Goal: Information Seeking & Learning: Check status

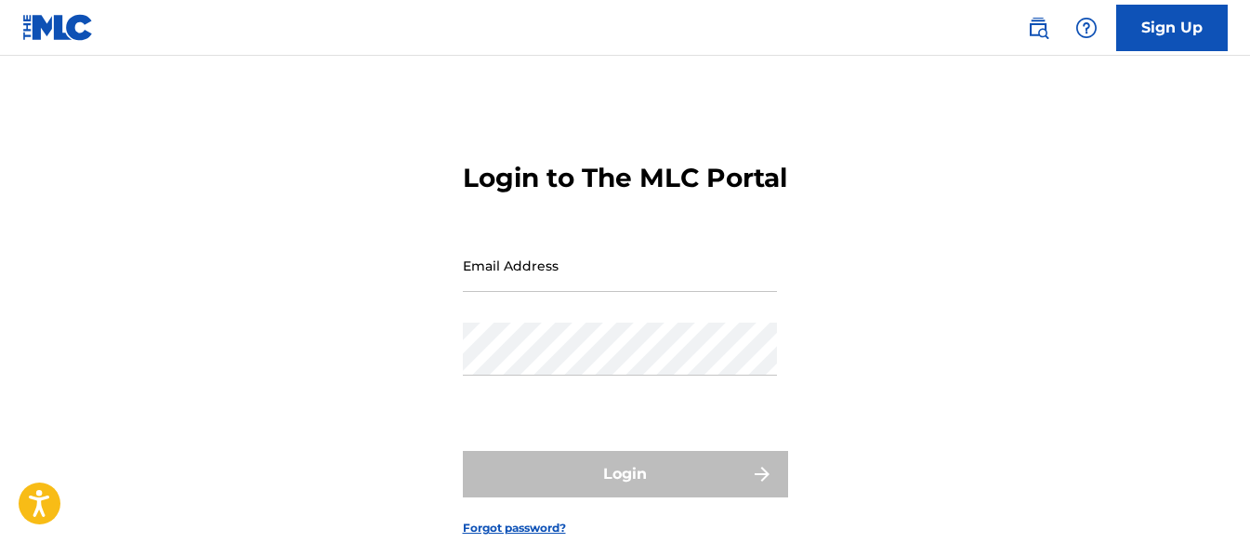
click at [650, 292] on input "Email Address" at bounding box center [620, 265] width 314 height 53
type input "[EMAIL_ADDRESS][DOMAIN_NAME]"
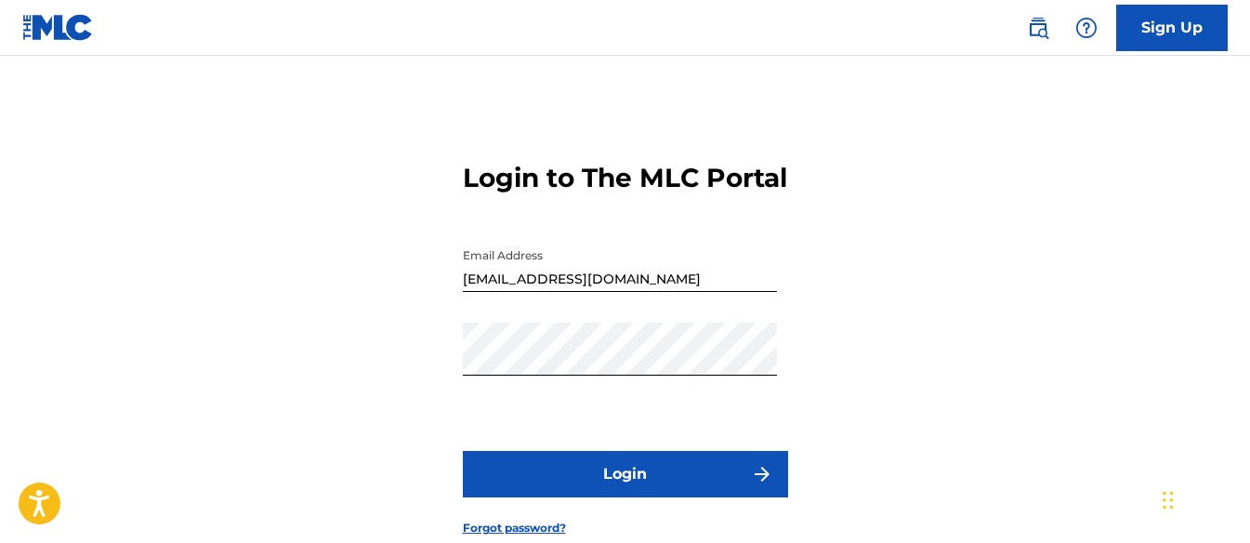
click at [638, 497] on button "Login" at bounding box center [625, 474] width 325 height 46
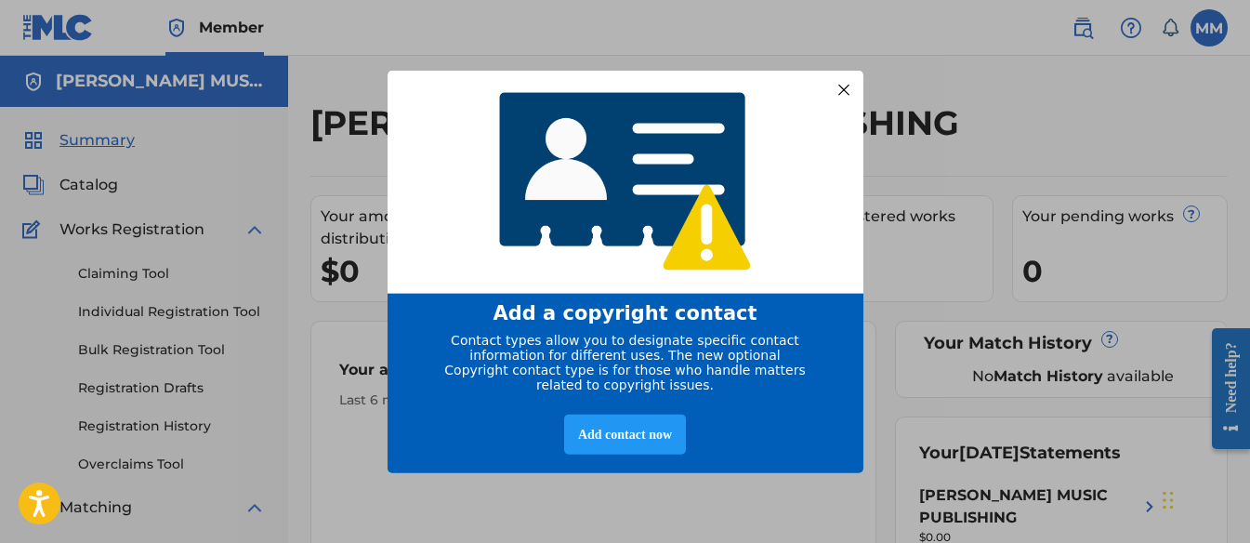
click at [851, 77] on div at bounding box center [843, 89] width 24 height 24
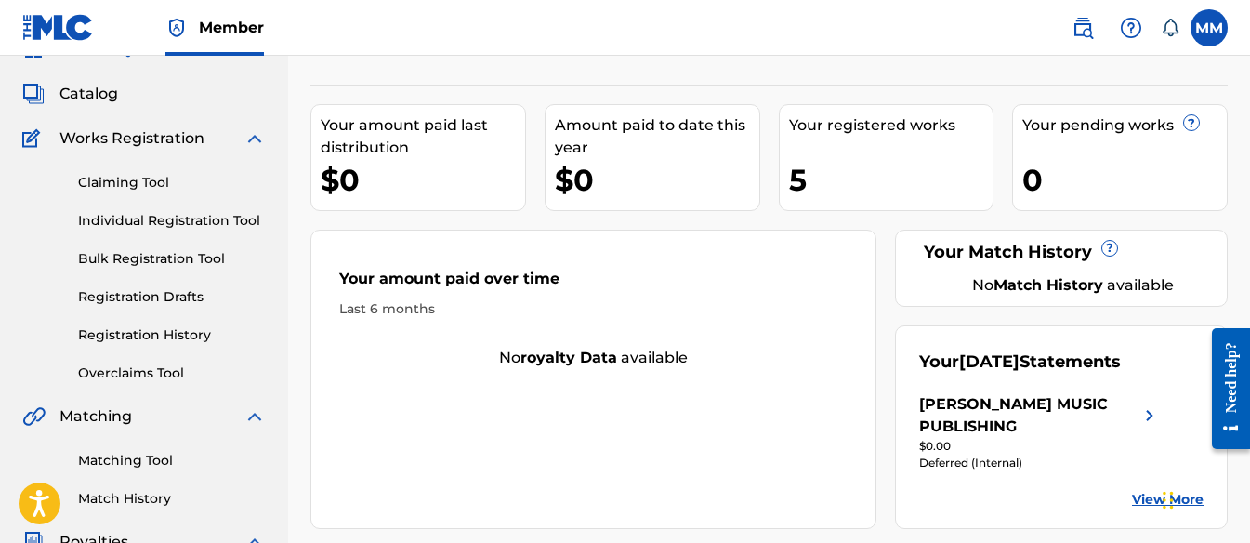
scroll to position [86, 0]
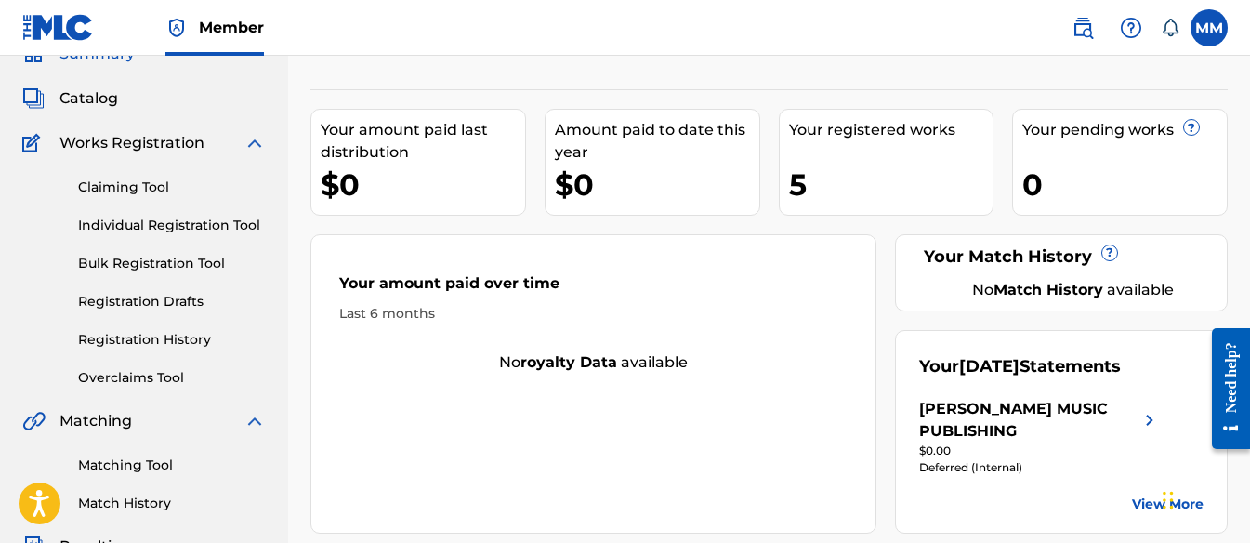
click at [228, 225] on link "Individual Registration Tool" at bounding box center [172, 226] width 188 height 20
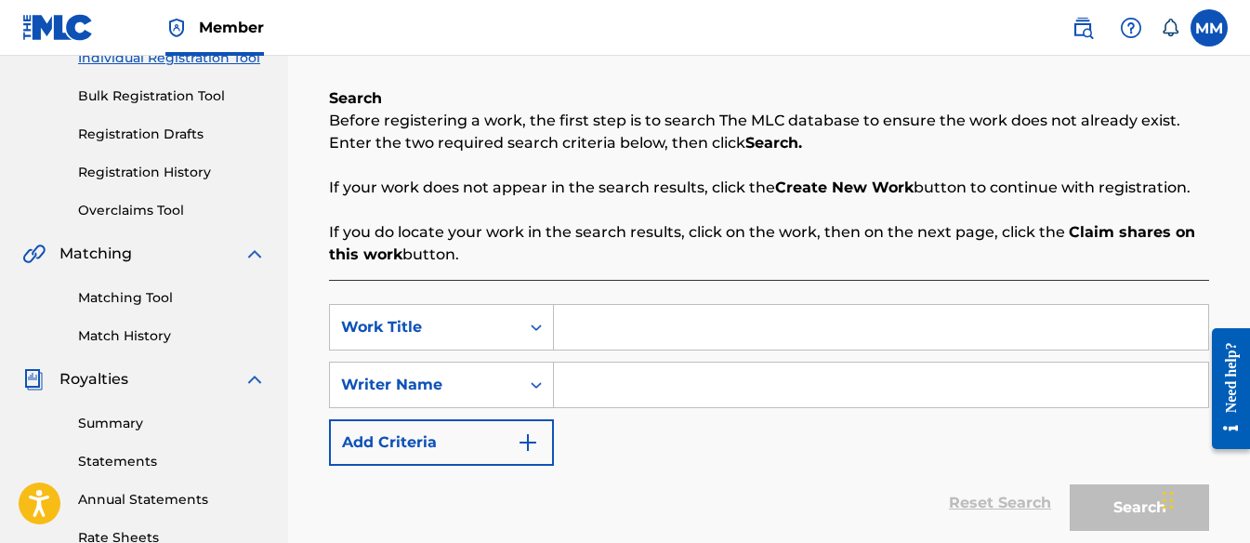
scroll to position [269, 0]
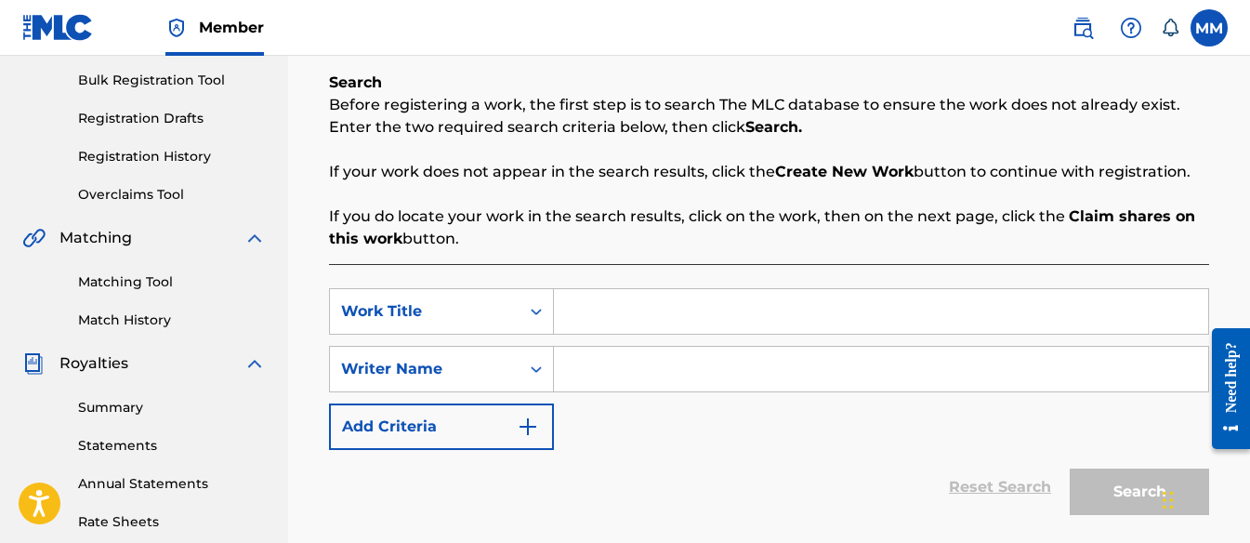
click at [660, 309] on input "Search Form" at bounding box center [881, 311] width 654 height 45
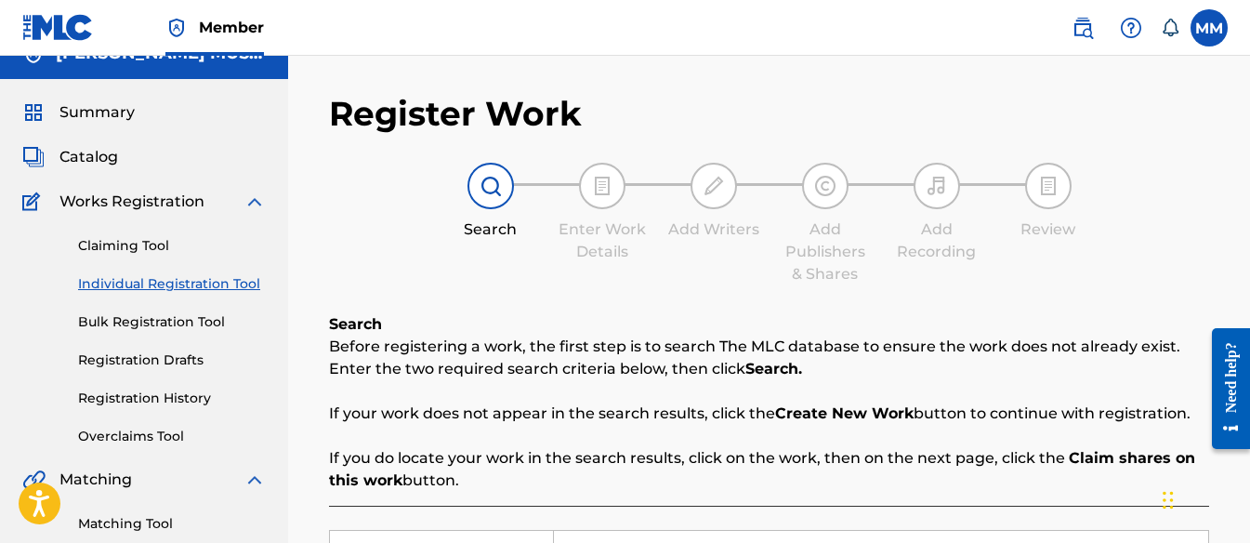
scroll to position [0, 0]
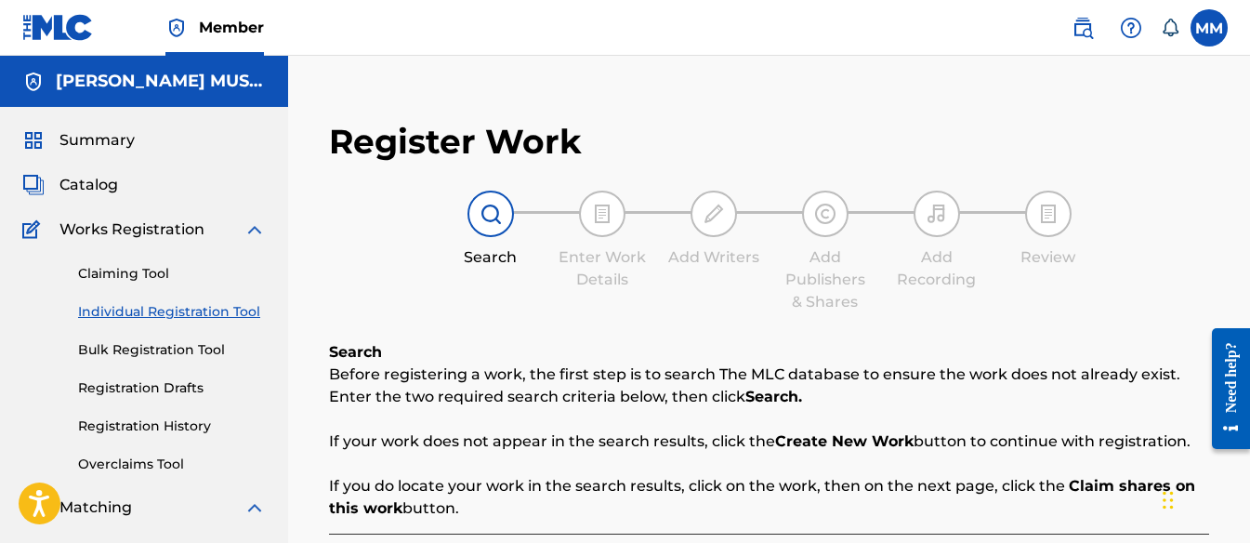
click at [97, 183] on span "Catalog" at bounding box center [88, 185] width 59 height 22
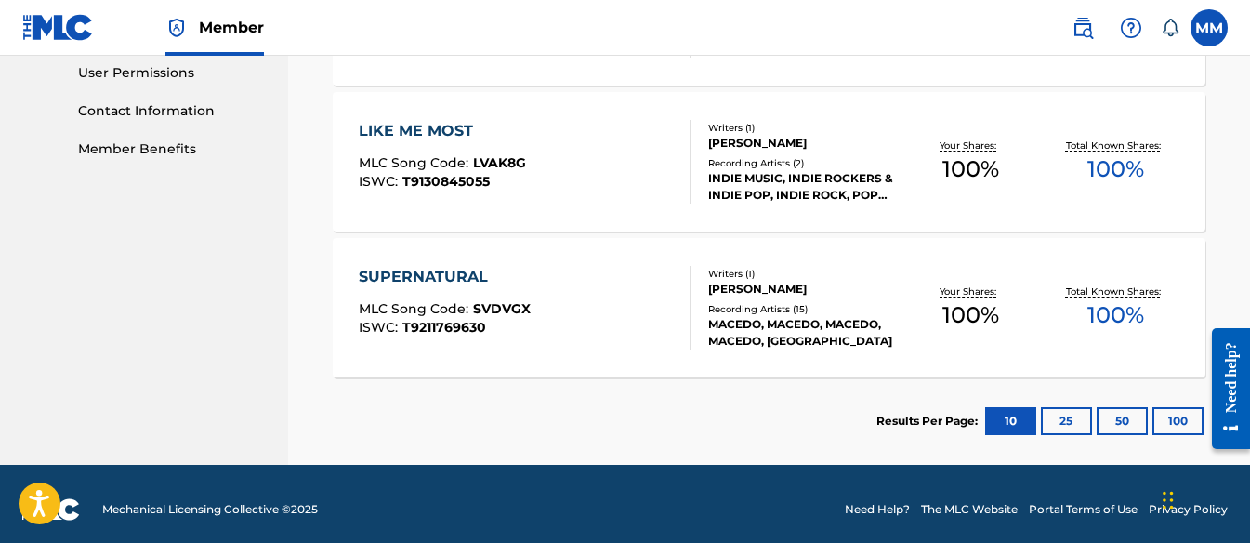
scroll to position [893, 0]
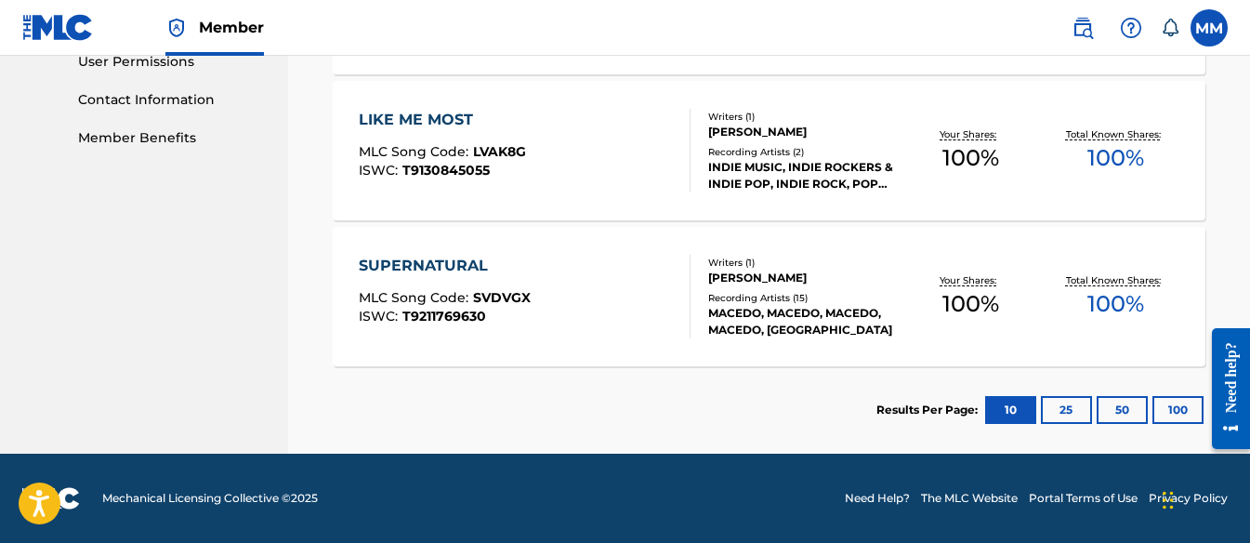
click at [1166, 405] on button "100" at bounding box center [1177, 410] width 51 height 28
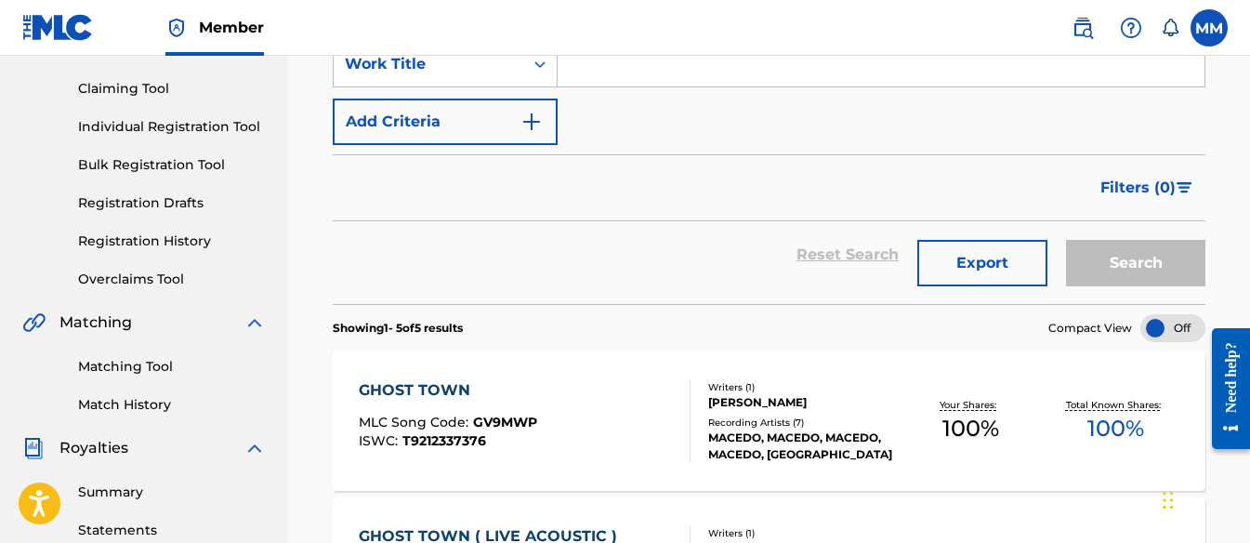
scroll to position [0, 0]
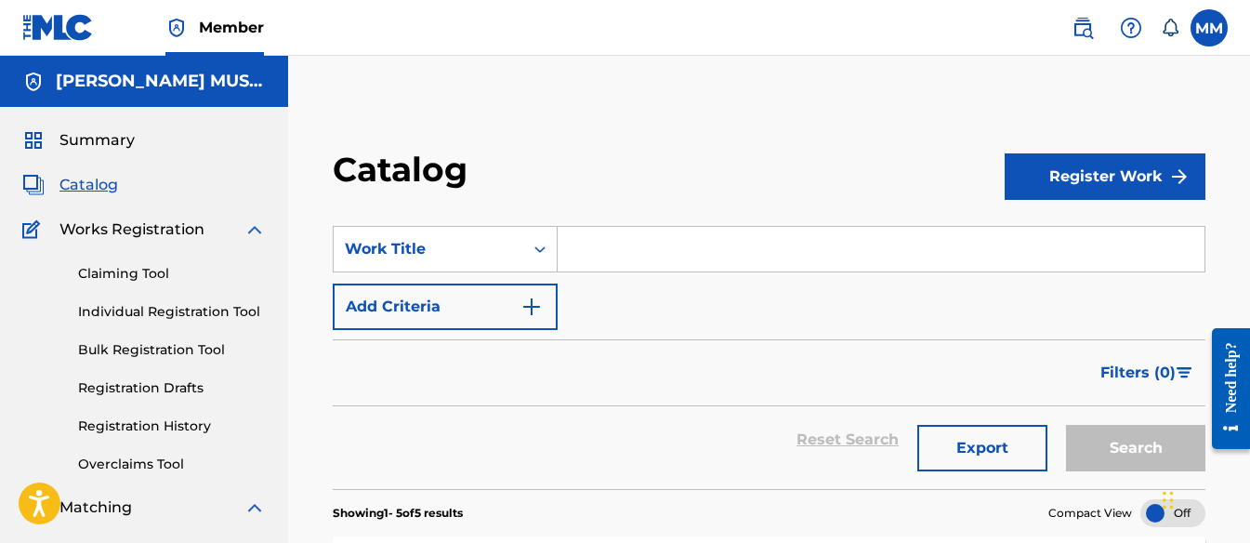
click at [633, 254] on input "Search Form" at bounding box center [880, 249] width 647 height 45
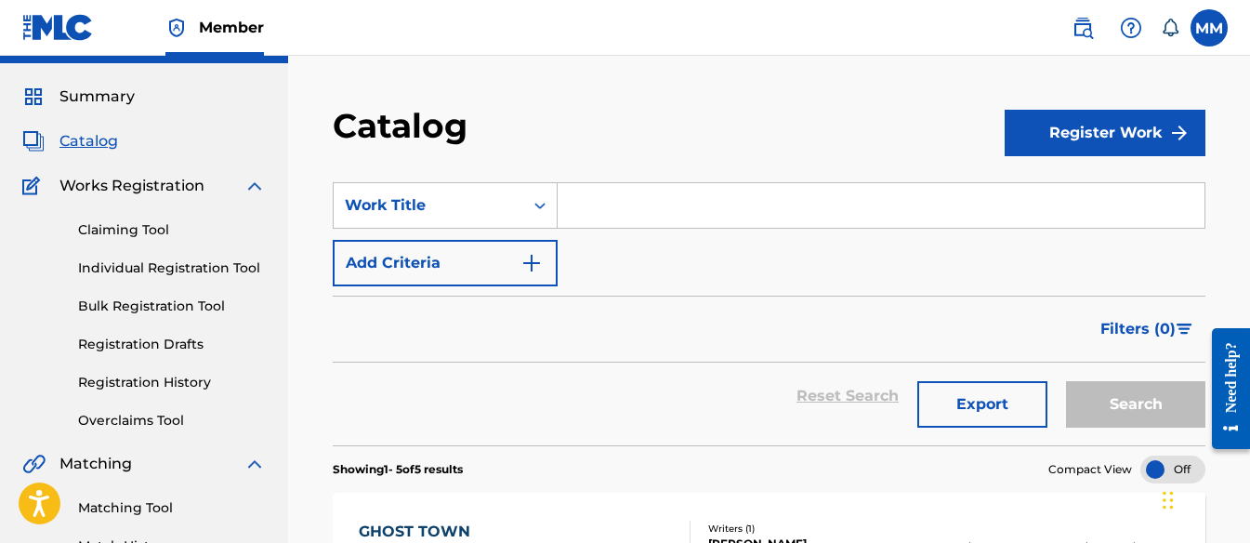
scroll to position [42, 0]
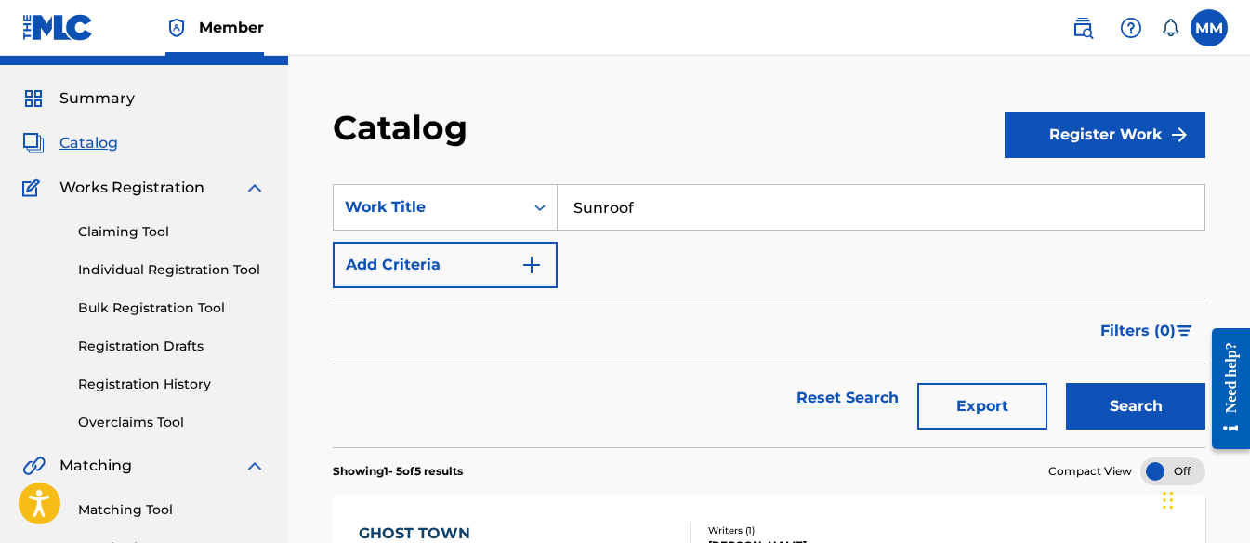
type input "Sunroof"
click at [1066, 383] on button "Search" at bounding box center [1135, 406] width 139 height 46
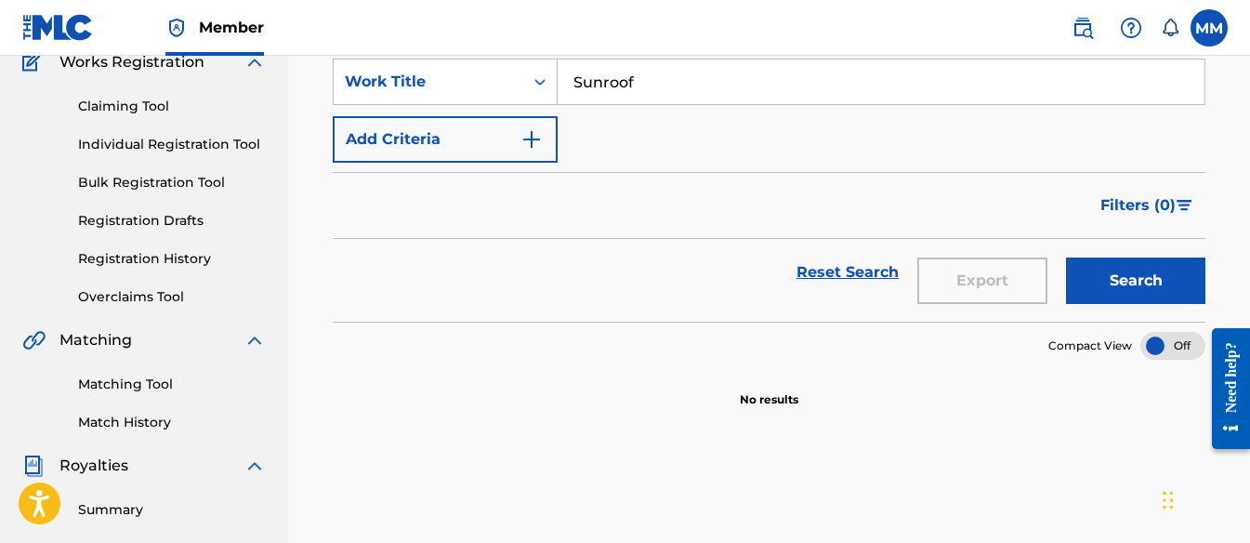
scroll to position [19, 0]
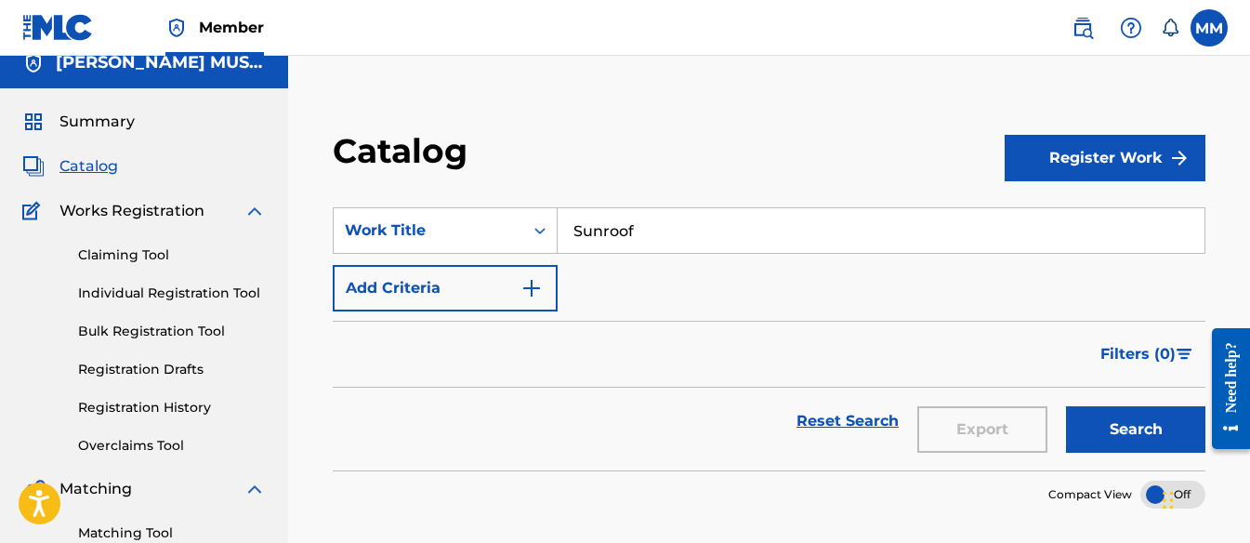
click at [1072, 172] on button "Register Work" at bounding box center [1104, 158] width 201 height 46
click at [1056, 271] on link "By File Upload" at bounding box center [1104, 263] width 201 height 45
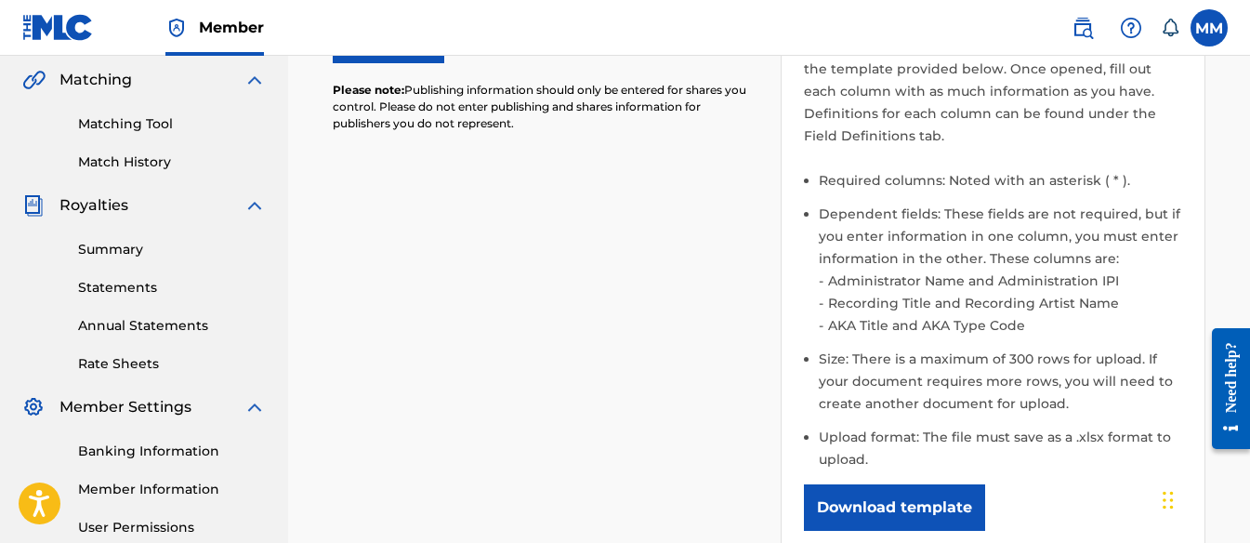
scroll to position [432, 0]
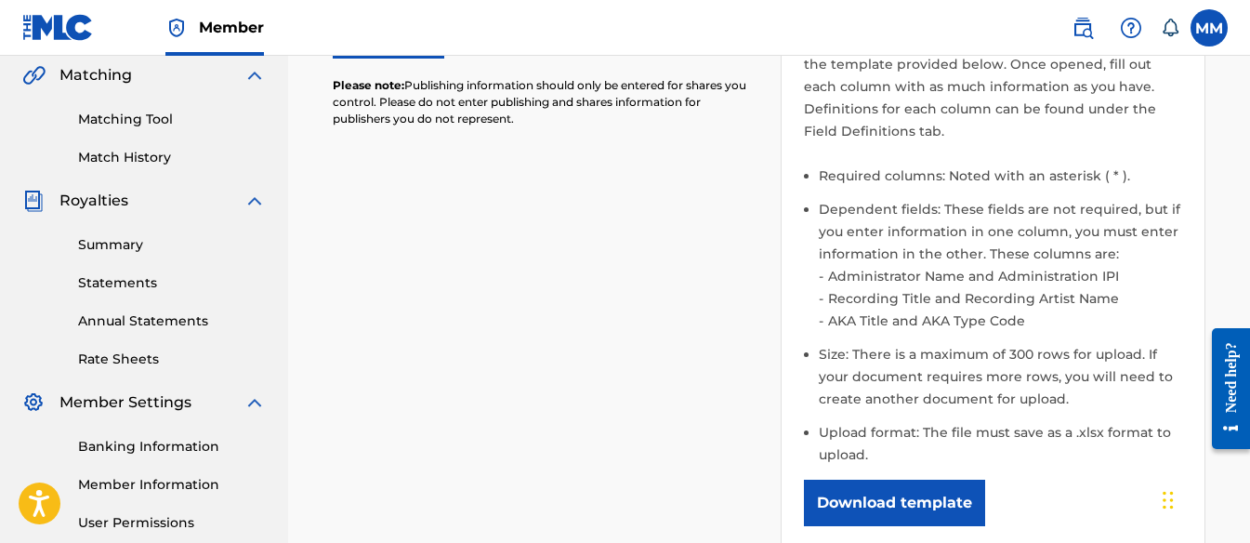
click at [939, 500] on button "Download template" at bounding box center [894, 502] width 181 height 46
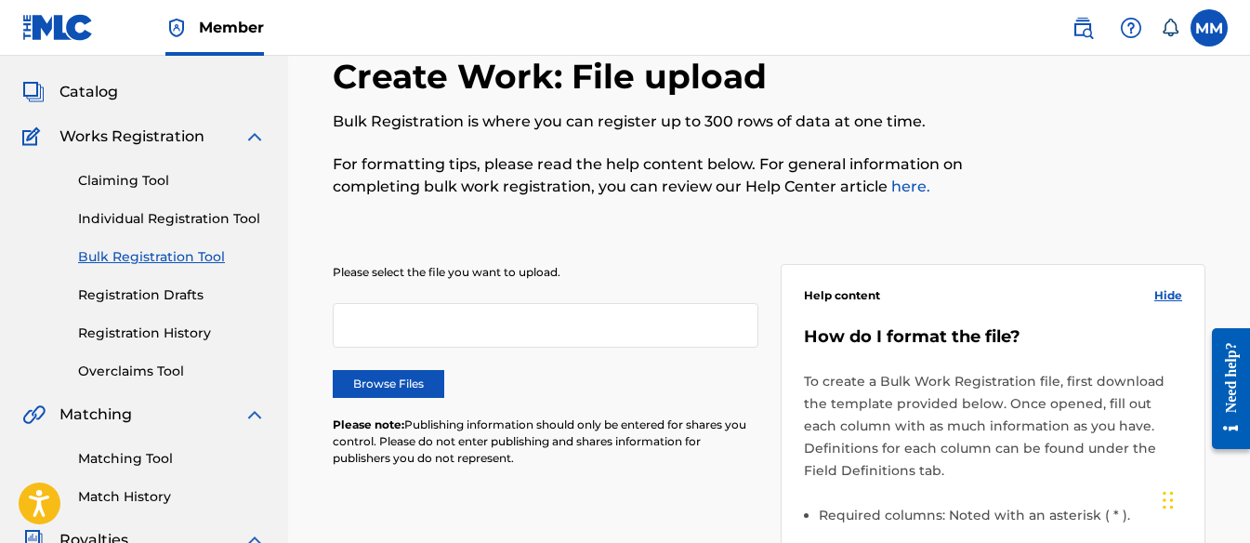
scroll to position [88, 0]
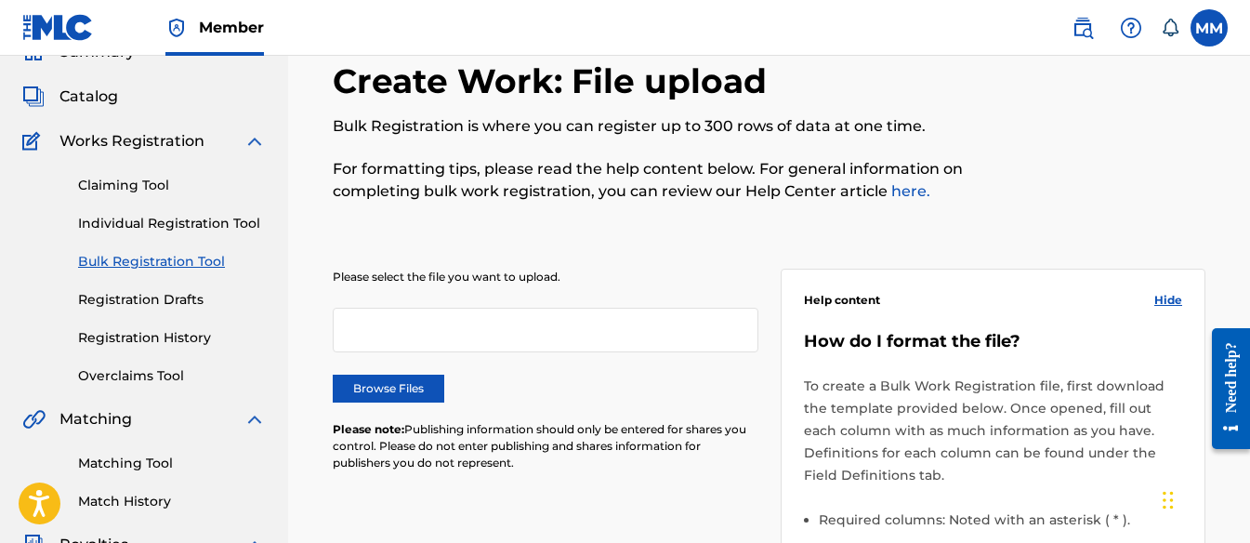
click at [162, 216] on link "Individual Registration Tool" at bounding box center [172, 224] width 188 height 20
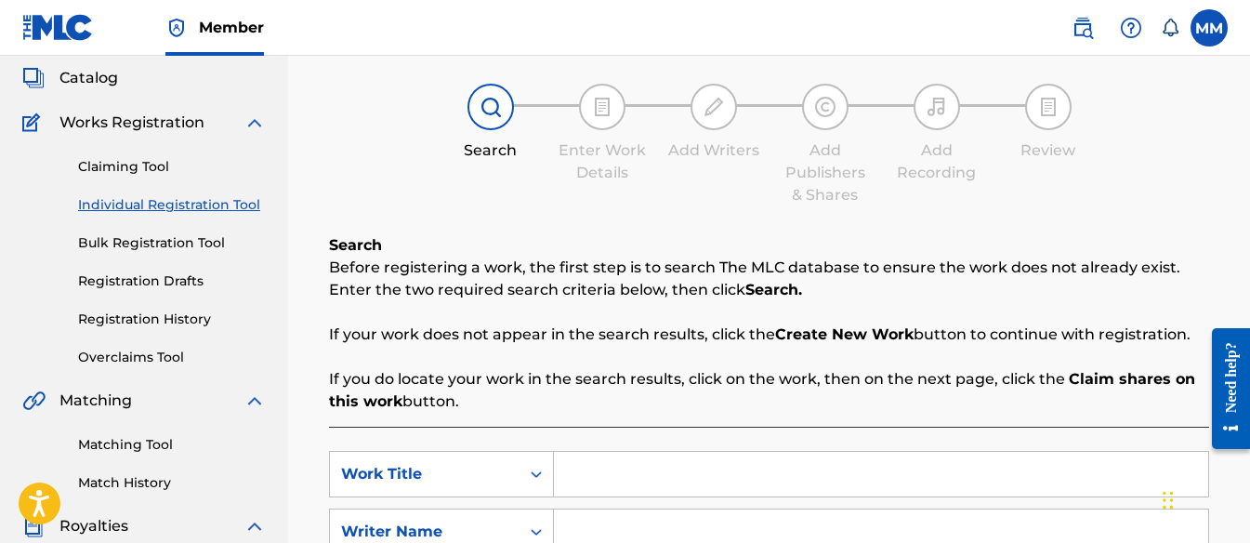
scroll to position [216, 0]
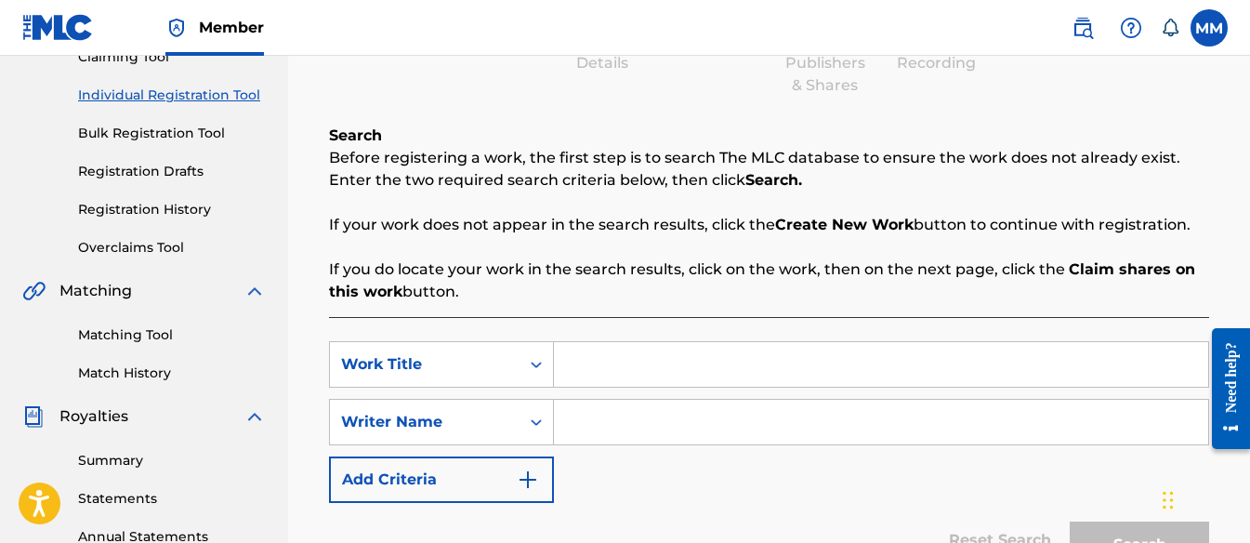
click at [654, 361] on input "Search Form" at bounding box center [881, 364] width 654 height 45
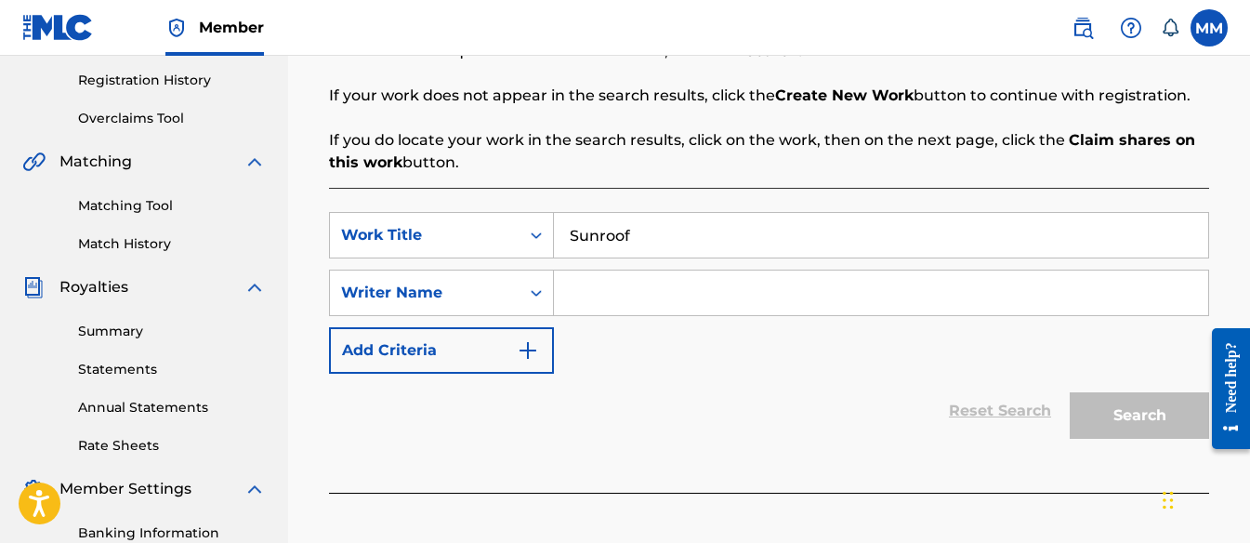
type input "Sunroof"
click at [1088, 359] on div "SearchWithCriteria871682a1-10f5-4aa0-aa36-8331faf5c4a4 Work Title Sunroof Searc…" at bounding box center [769, 293] width 880 height 162
click at [932, 281] on input "Search Form" at bounding box center [881, 292] width 654 height 45
click at [851, 244] on input "Sunroof" at bounding box center [881, 235] width 654 height 45
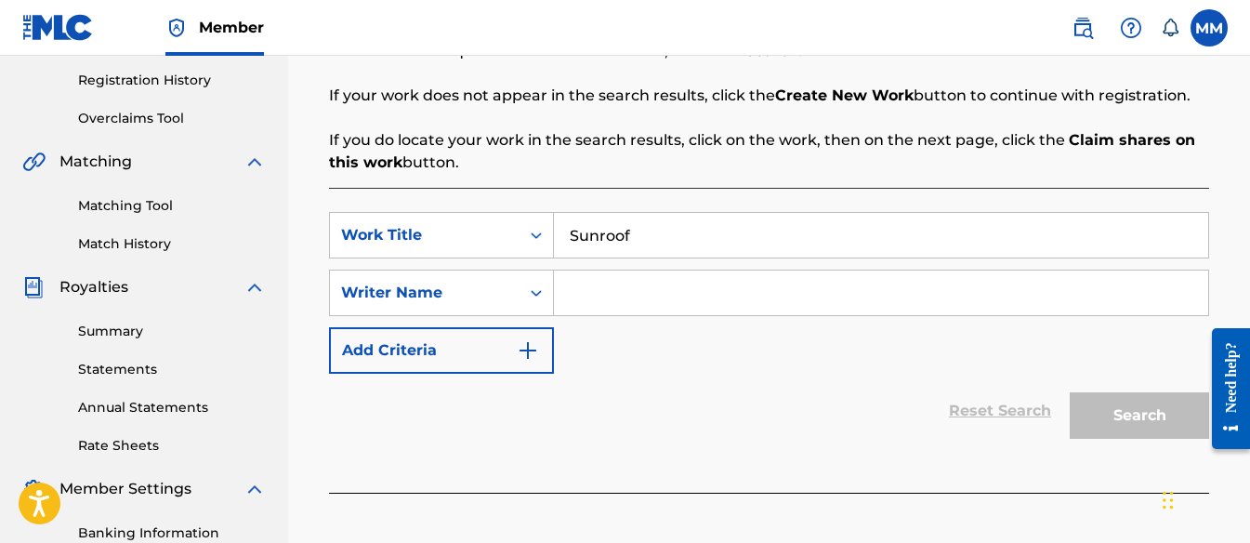
click at [851, 244] on input "Sunroof" at bounding box center [881, 235] width 654 height 45
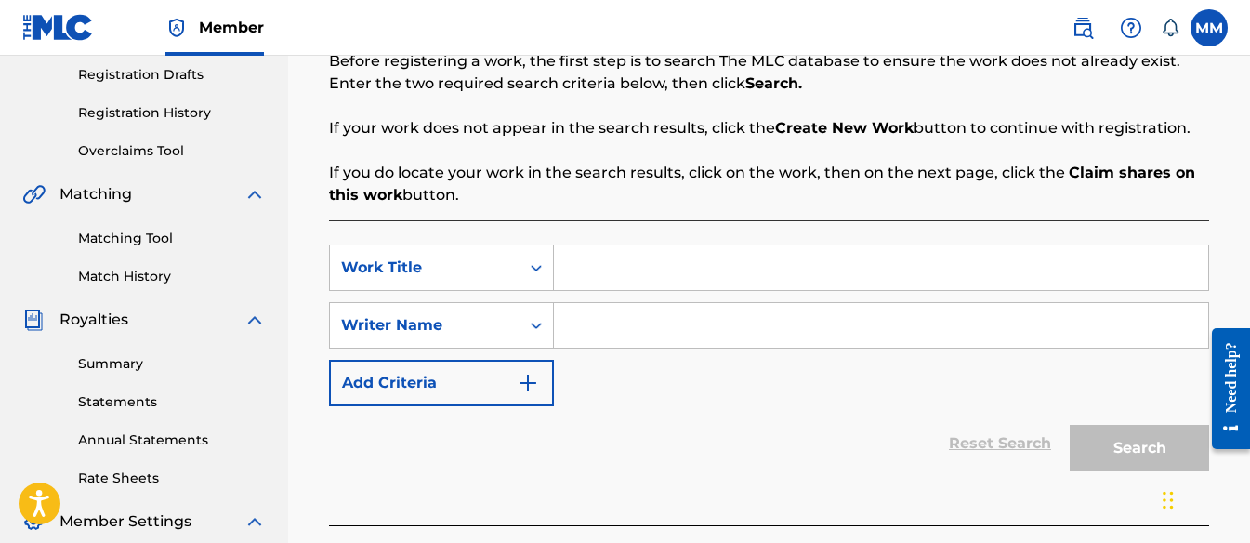
scroll to position [350, 0]
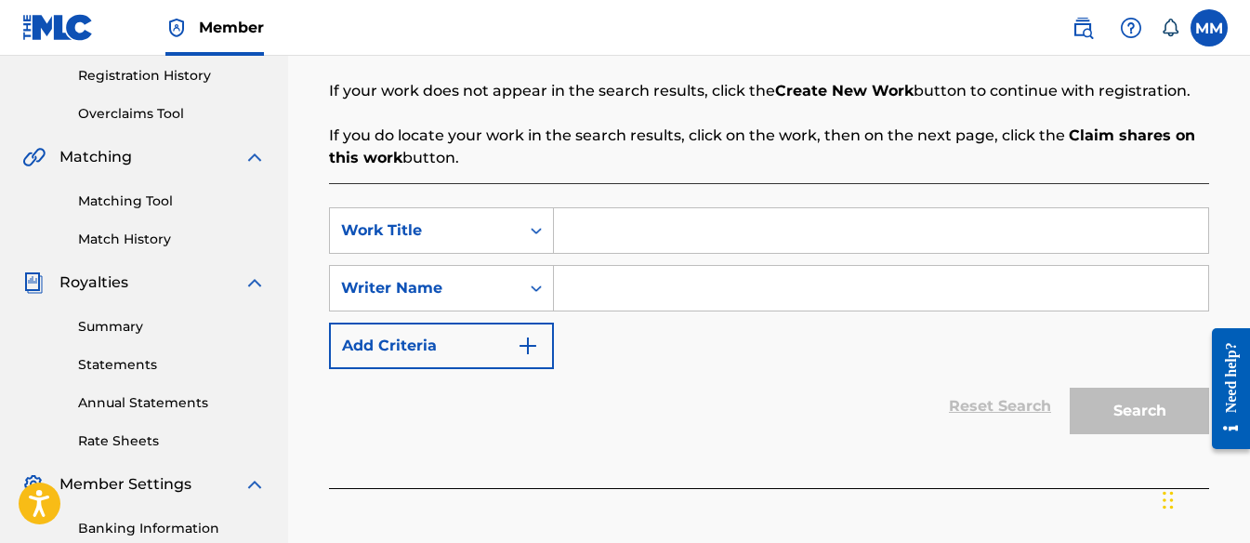
click at [704, 222] on input "Search Form" at bounding box center [881, 230] width 654 height 45
type input "s"
type input "S"
type input "Paradise"
click at [883, 282] on input "Search Form" at bounding box center [881, 288] width 654 height 45
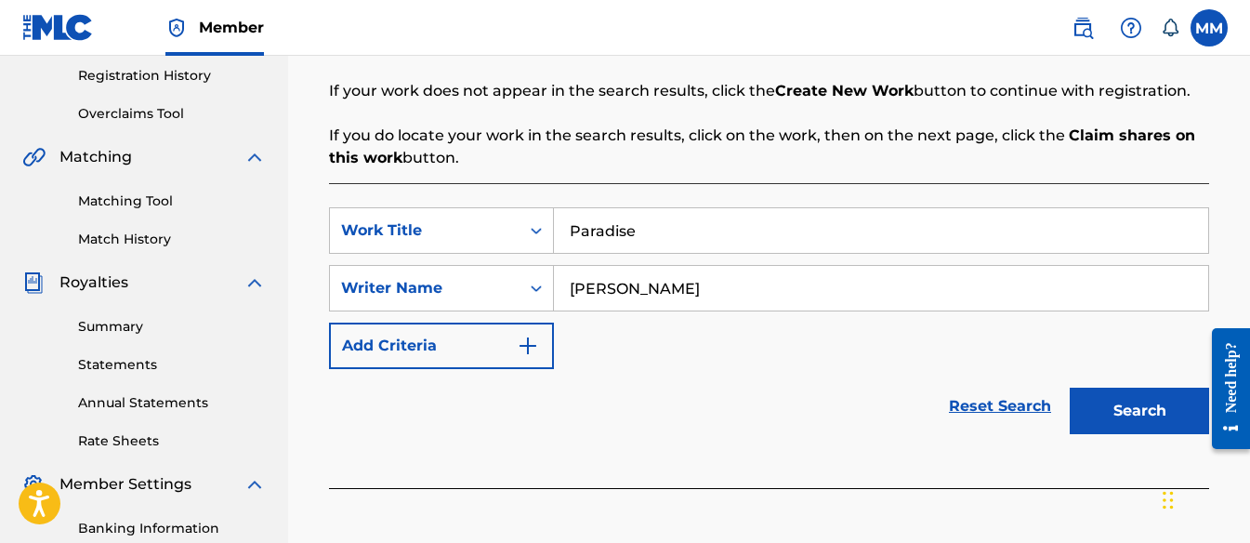
type input "[PERSON_NAME]"
click at [1127, 431] on button "Search" at bounding box center [1138, 410] width 139 height 46
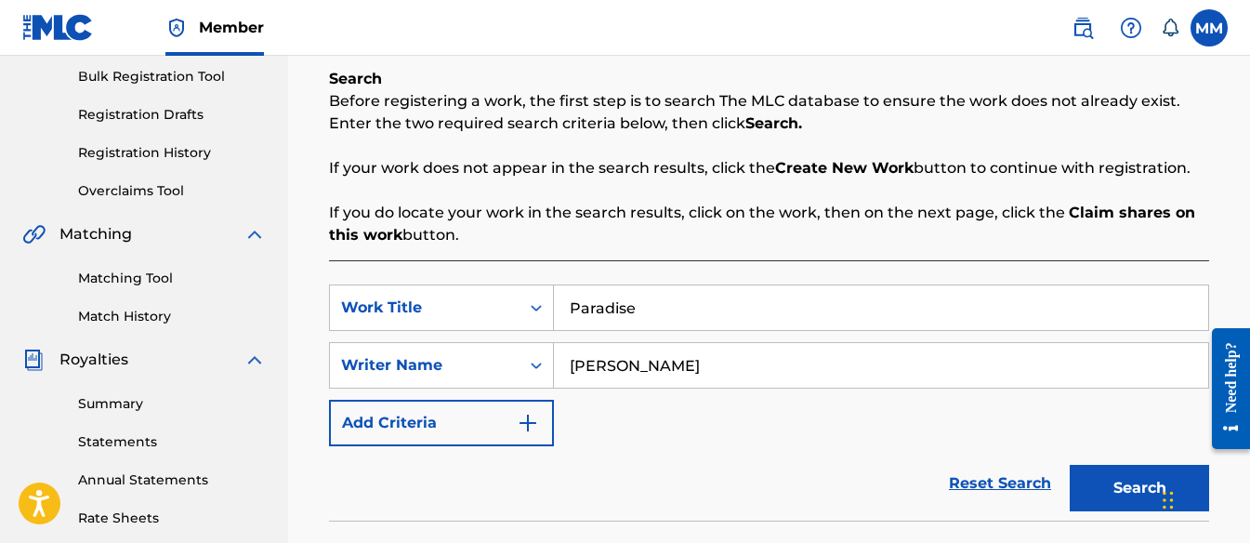
scroll to position [333, 0]
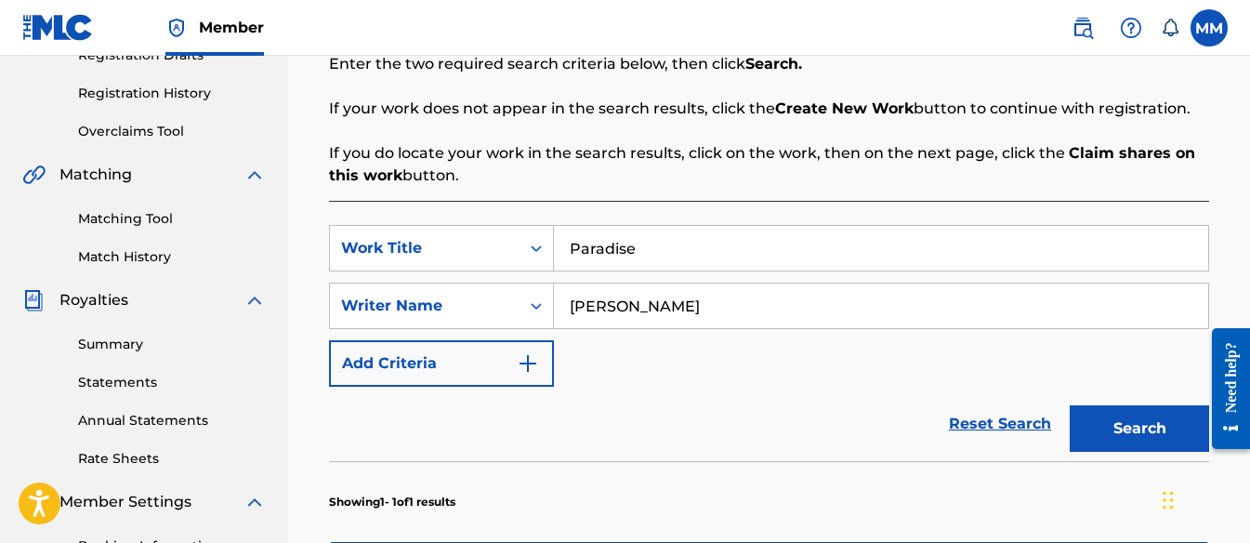
click at [845, 241] on input "Paradise" at bounding box center [881, 248] width 654 height 45
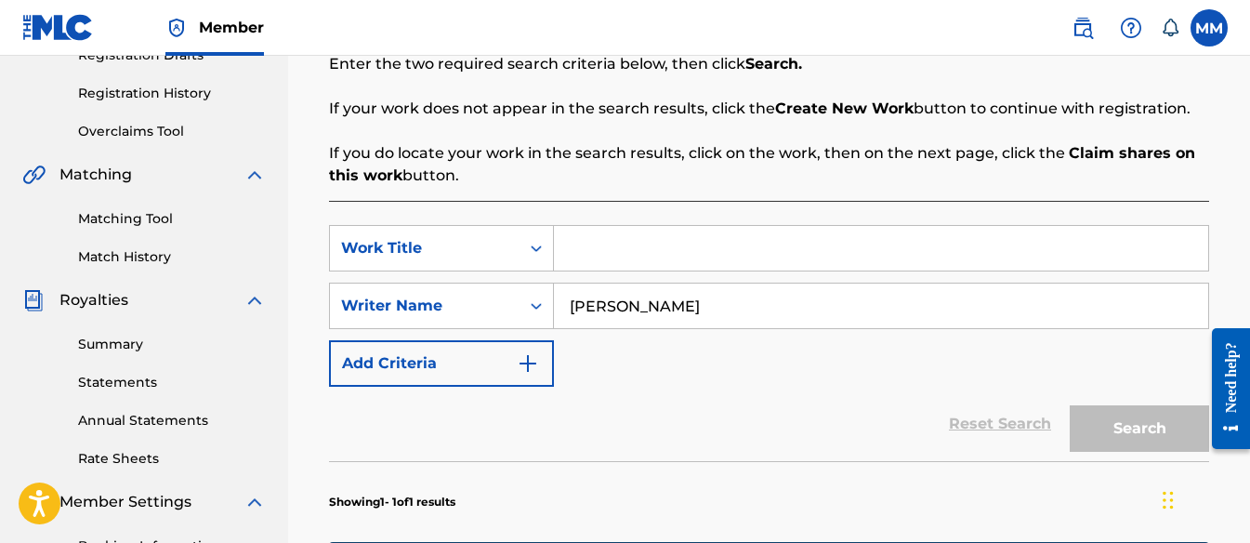
click at [671, 302] on input "[PERSON_NAME]" at bounding box center [881, 305] width 654 height 45
click at [513, 247] on div "Work Title" at bounding box center [425, 247] width 190 height 35
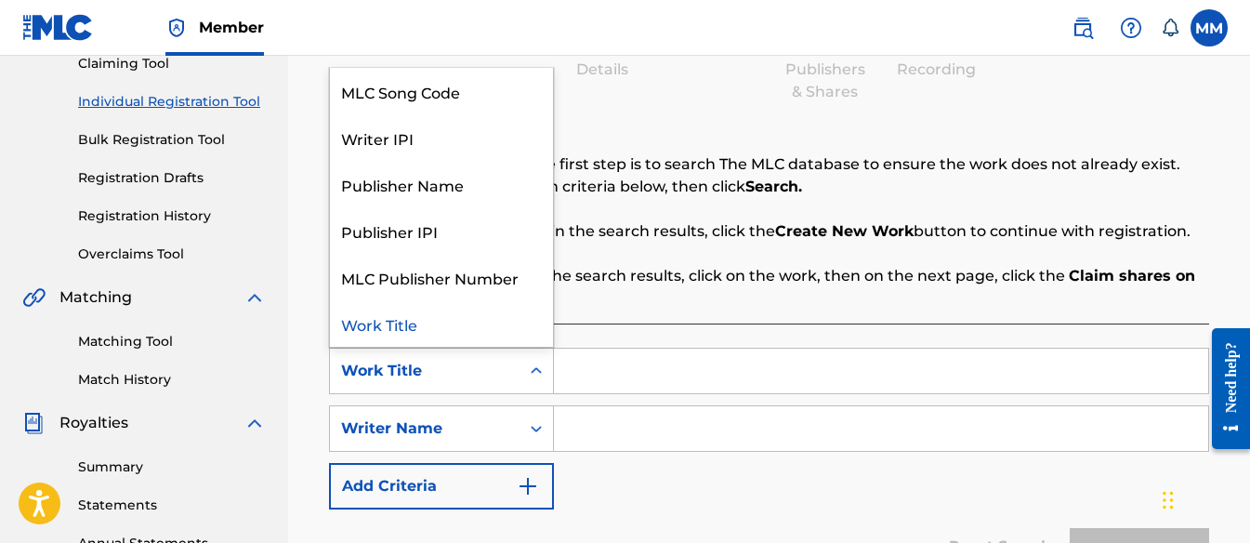
scroll to position [210, 0]
click at [503, 226] on div "Publisher IPI" at bounding box center [441, 230] width 223 height 46
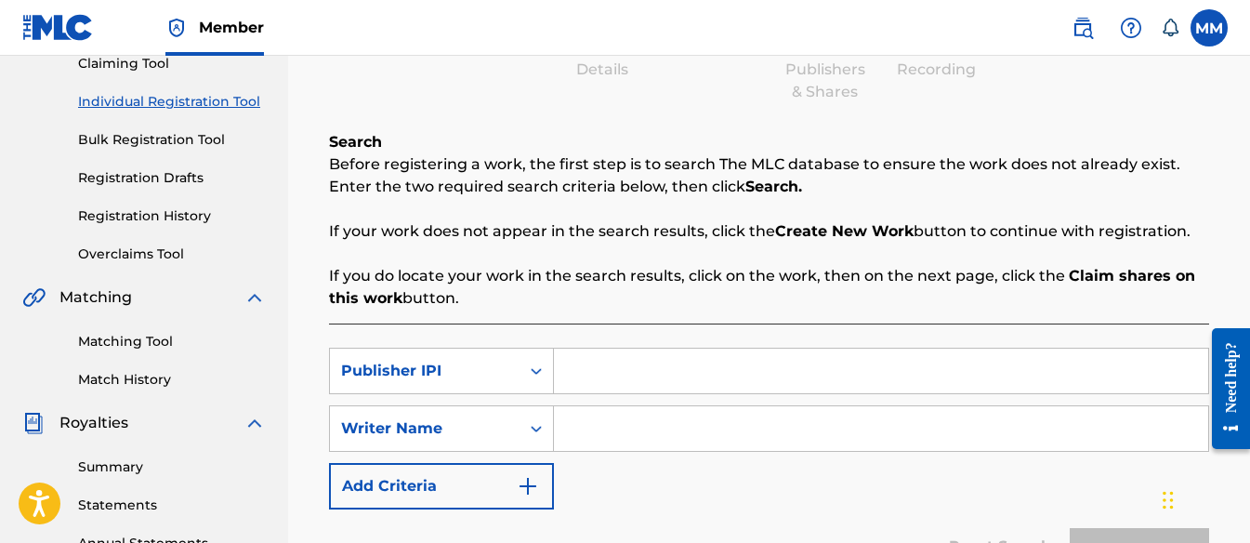
click at [600, 374] on input "Search Form" at bounding box center [881, 370] width 654 height 45
paste input "00662407255"
click at [597, 371] on input "00662407255" at bounding box center [881, 370] width 654 height 45
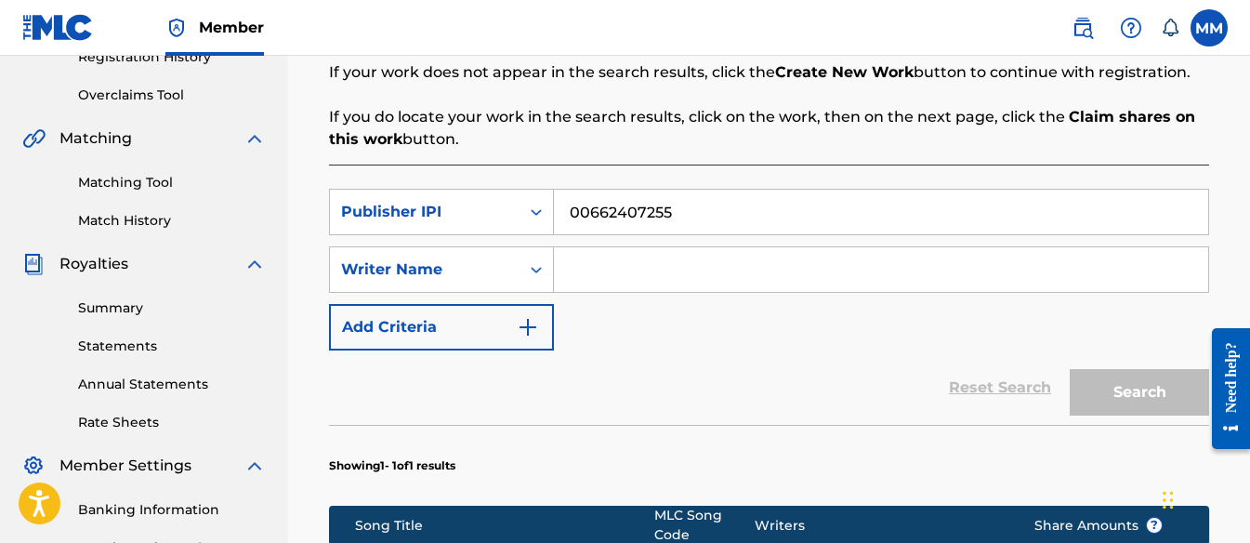
scroll to position [380, 0]
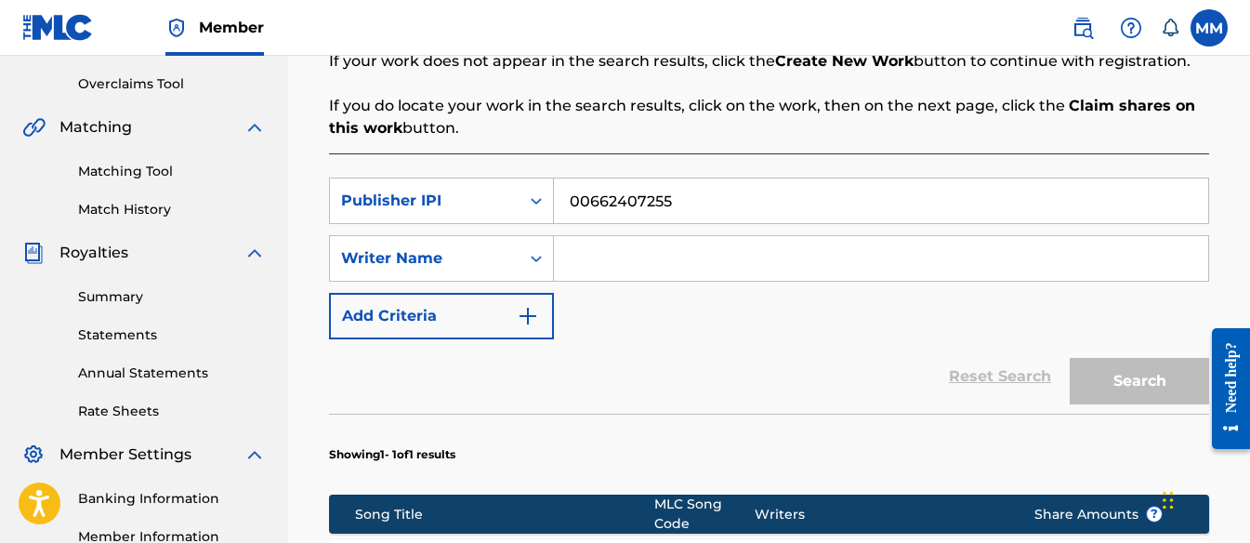
type input "00662407255"
click at [808, 385] on div "Reset Search Search" at bounding box center [769, 376] width 880 height 74
click at [599, 262] on input "Search Form" at bounding box center [881, 258] width 654 height 45
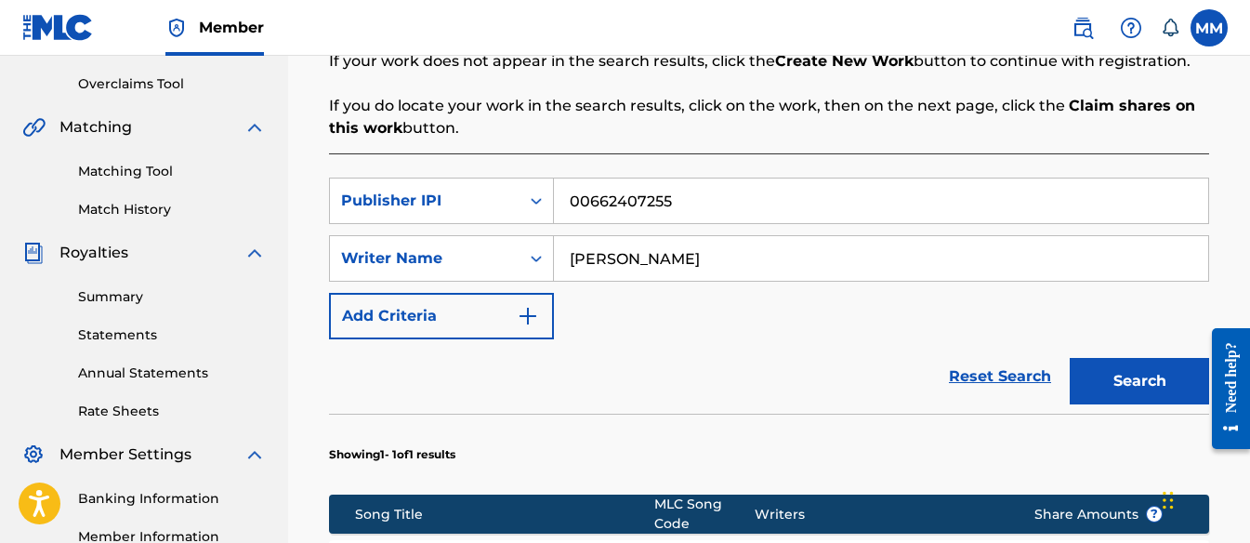
type input "[PERSON_NAME]"
click at [1115, 358] on button "Search" at bounding box center [1138, 381] width 139 height 46
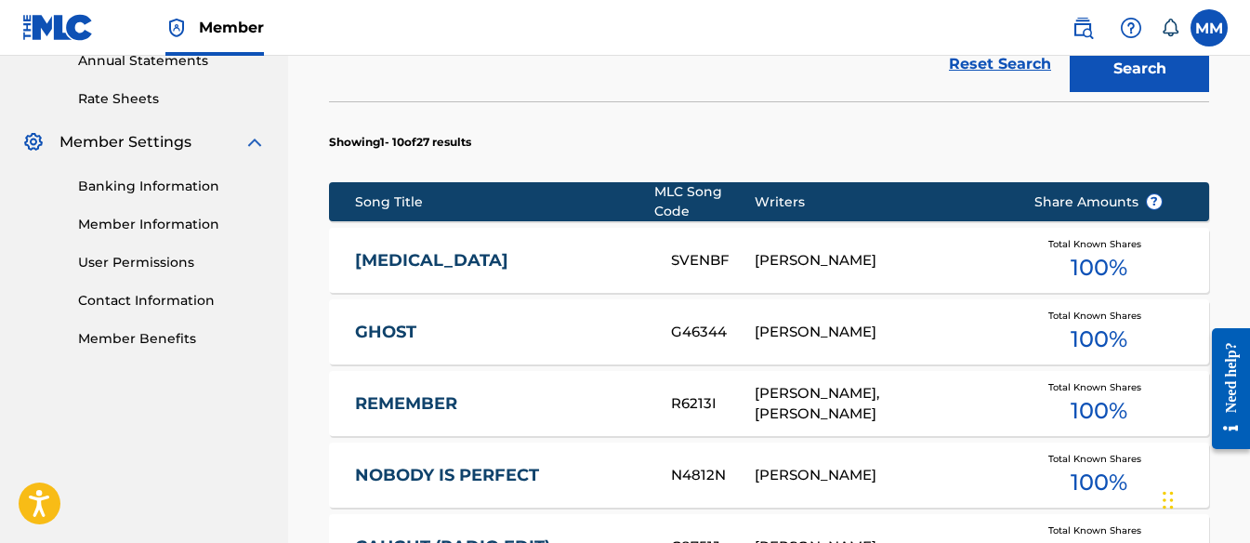
scroll to position [693, 0]
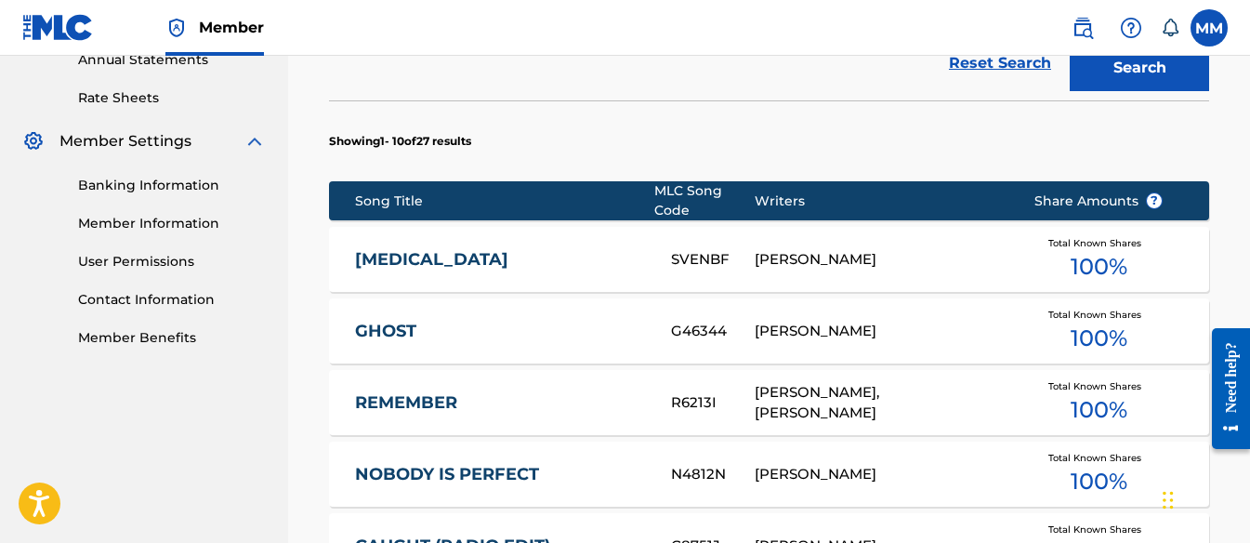
click at [1054, 258] on div "Total Known Shares 100 %" at bounding box center [1098, 259] width 186 height 57
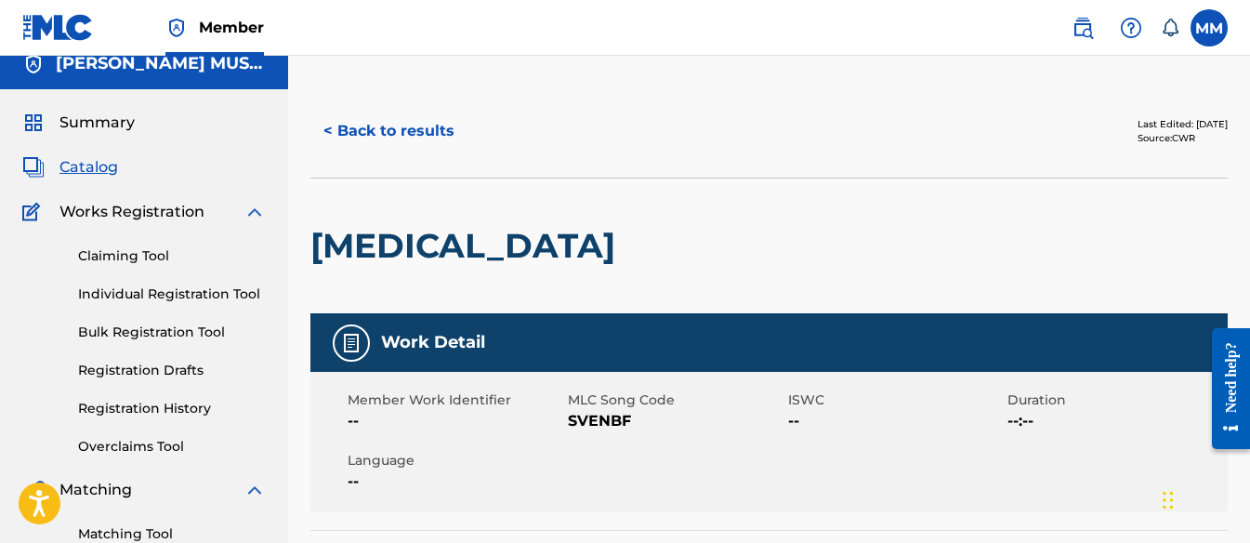
scroll to position [17, 0]
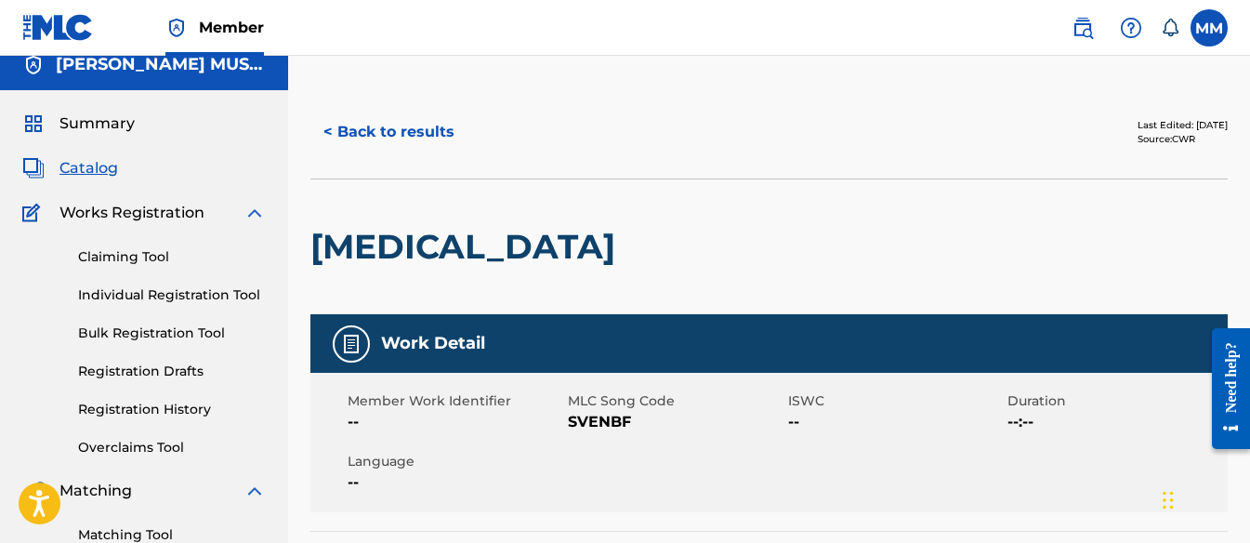
click at [426, 367] on div "Work Detail" at bounding box center [768, 343] width 917 height 59
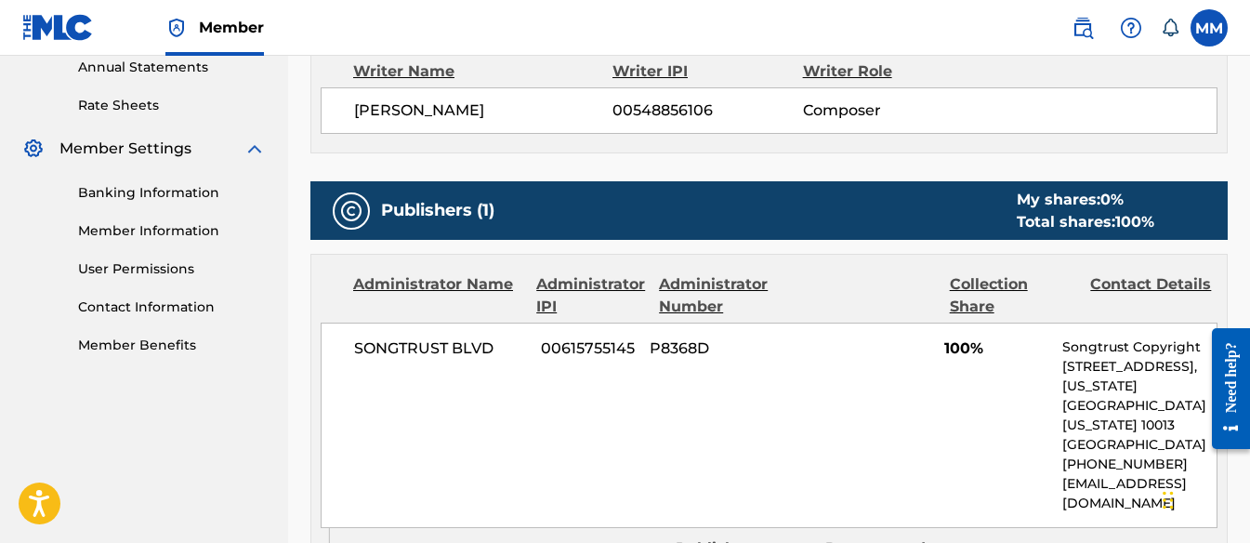
scroll to position [909, 0]
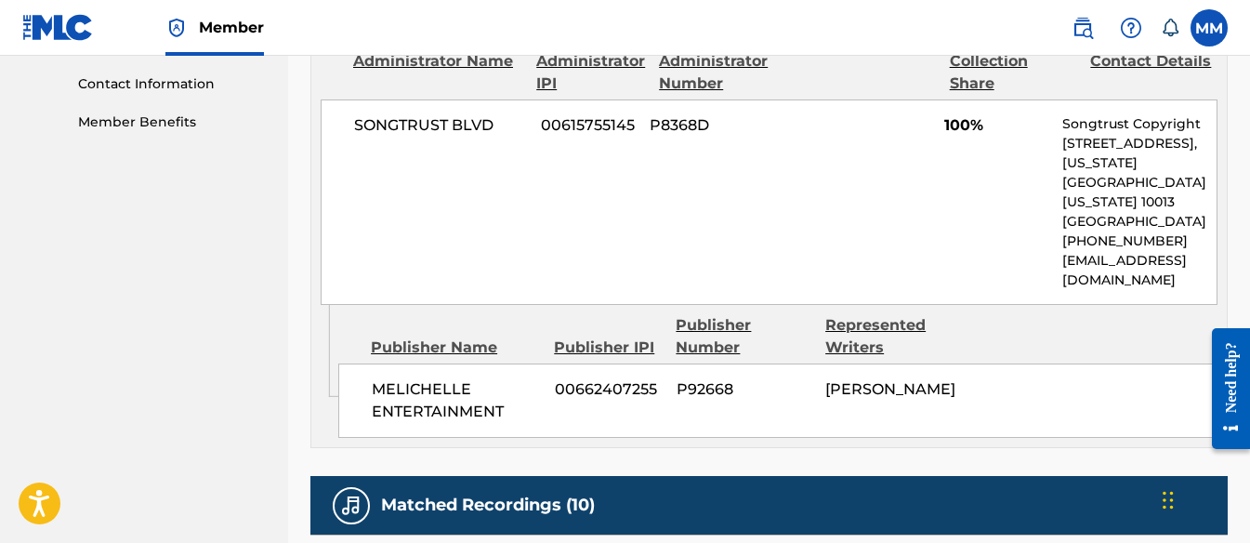
click at [425, 336] on div "Publisher Name" at bounding box center [455, 347] width 169 height 22
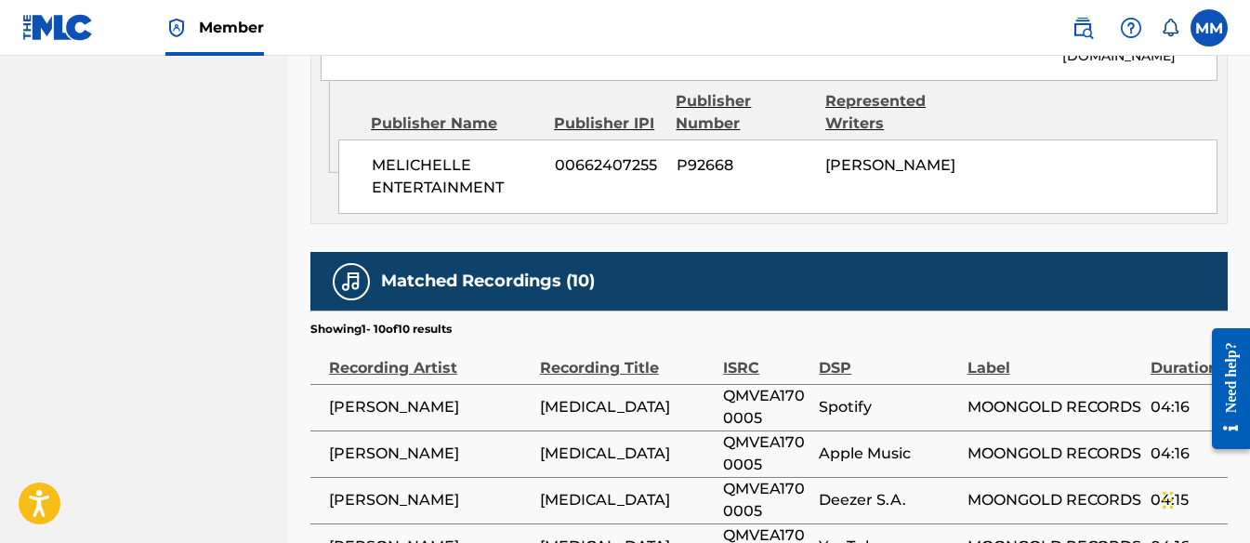
scroll to position [1239, 0]
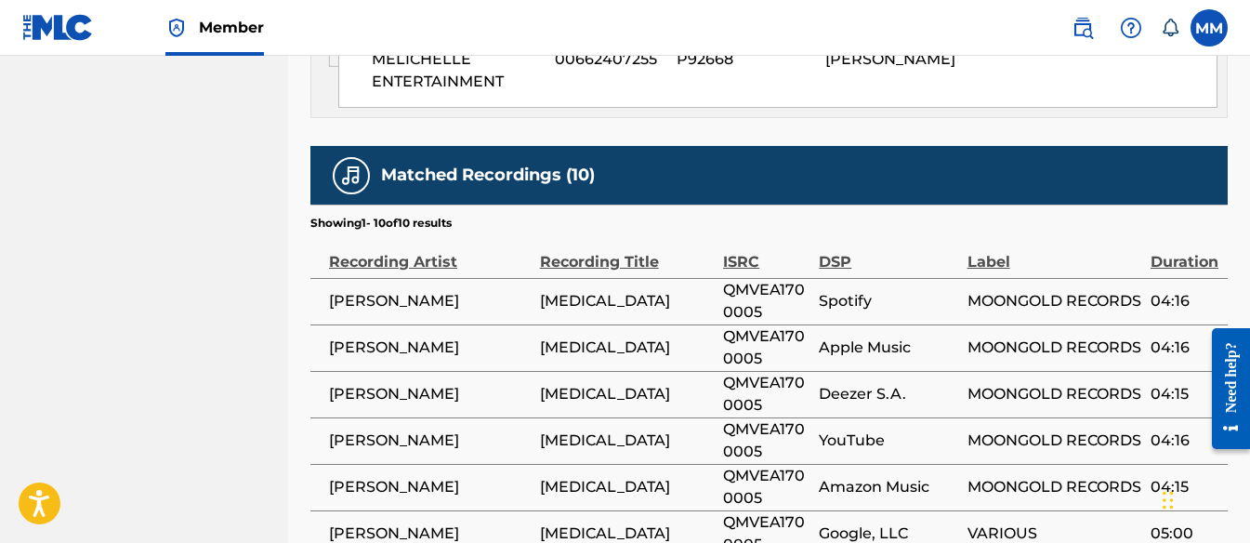
click at [555, 290] on span "[MEDICAL_DATA]" at bounding box center [627, 301] width 174 height 22
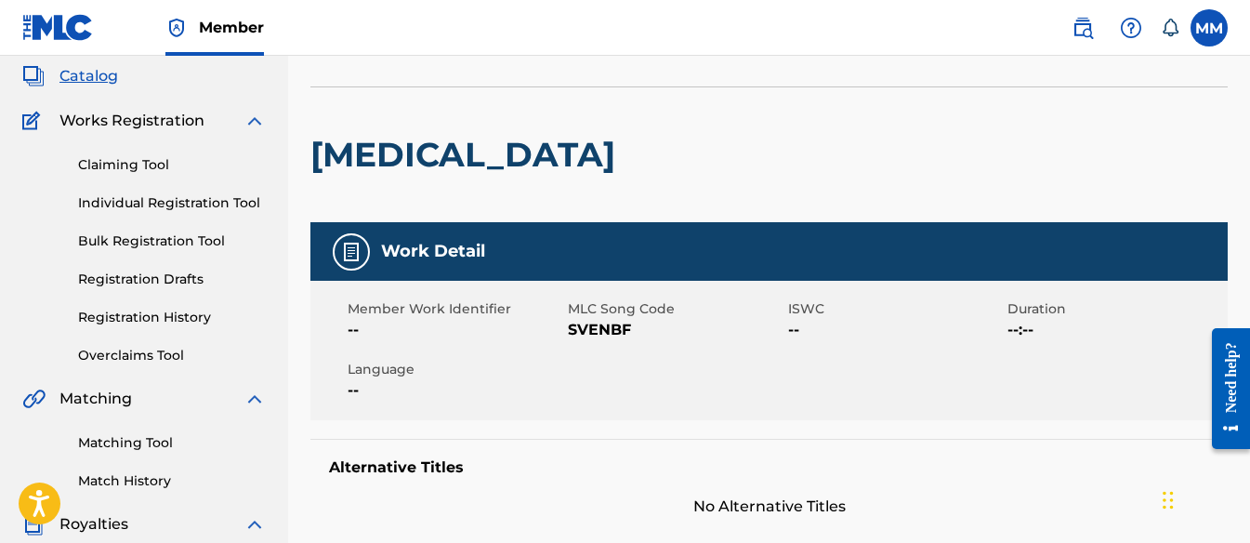
scroll to position [62, 0]
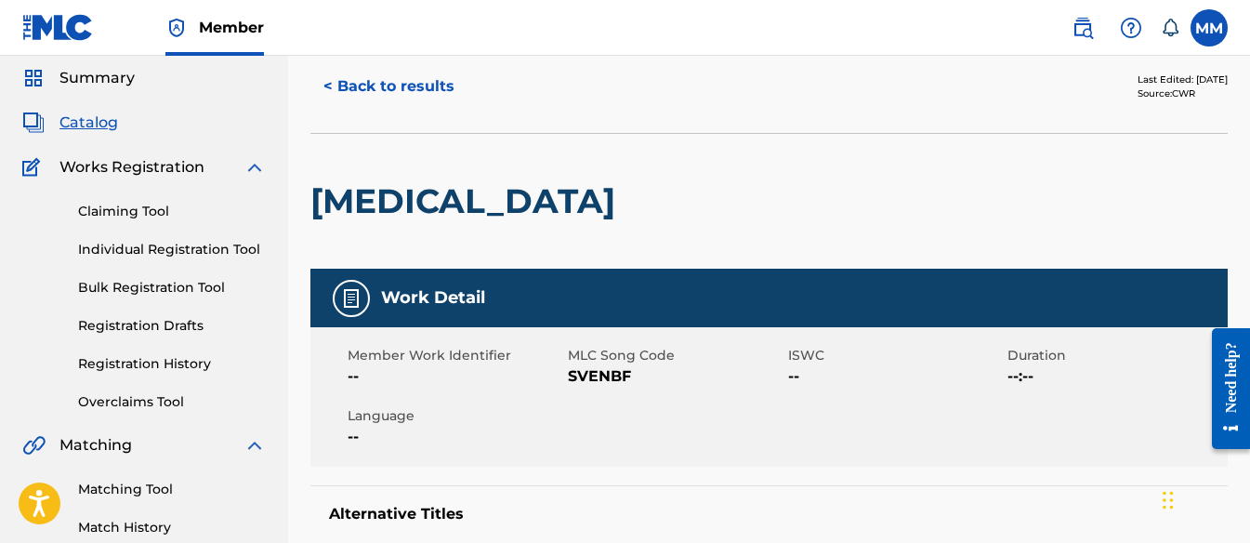
click at [359, 79] on button "< Back to results" at bounding box center [388, 86] width 157 height 46
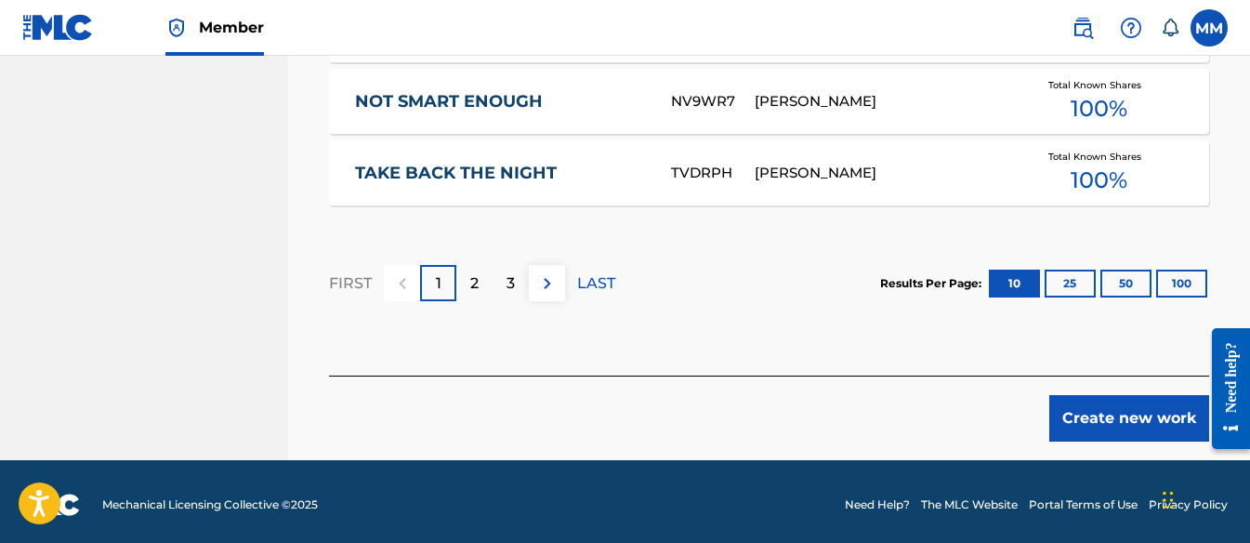
scroll to position [1430, 0]
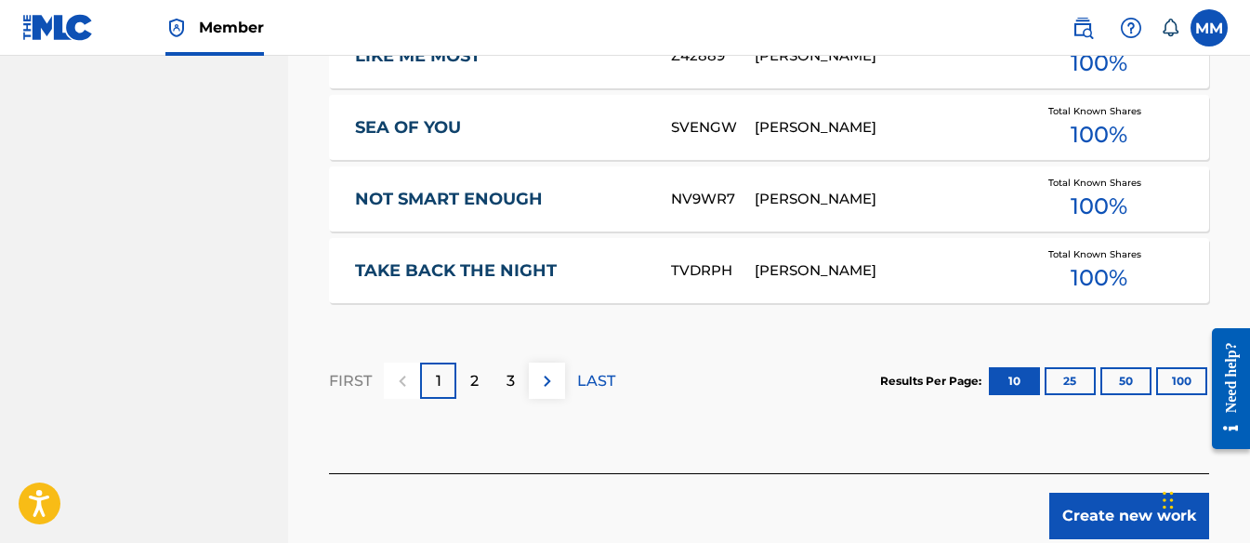
click at [1079, 374] on button "25" at bounding box center [1069, 381] width 51 height 28
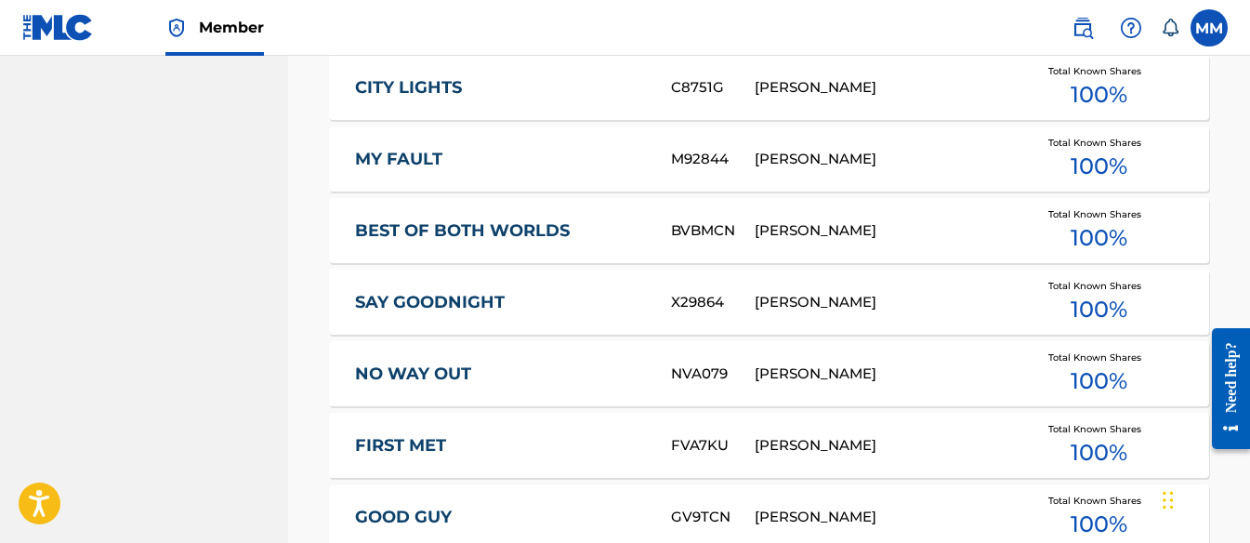
scroll to position [651, 0]
